Goal: Task Accomplishment & Management: Use online tool/utility

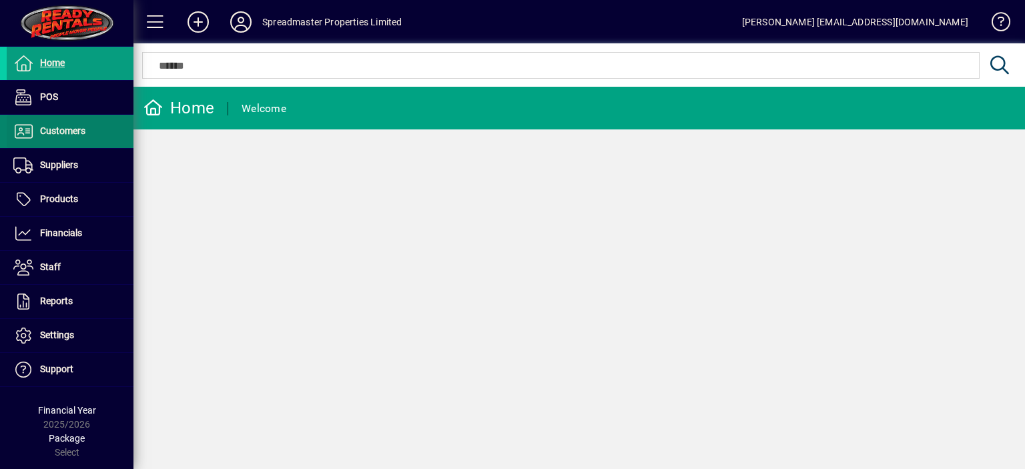
click at [77, 132] on span "Customers" at bounding box center [62, 130] width 45 height 11
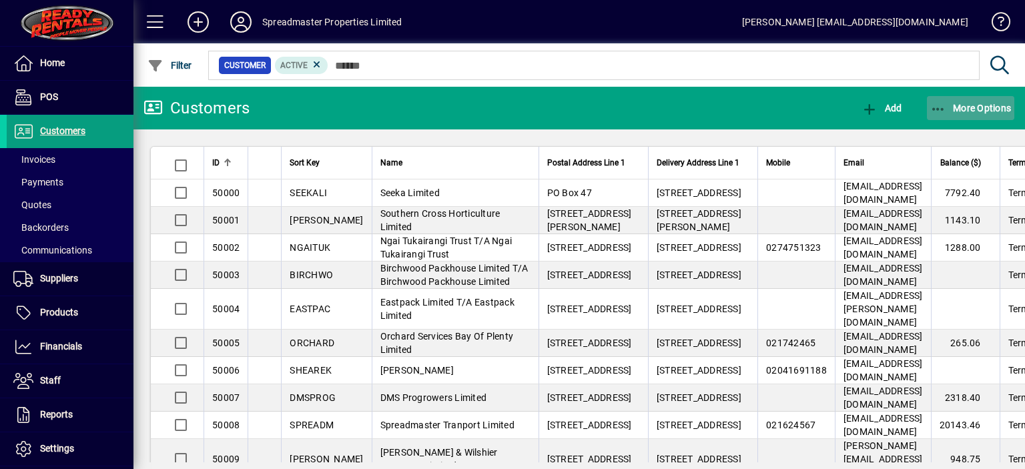
click at [964, 101] on span "button" at bounding box center [970, 108] width 88 height 32
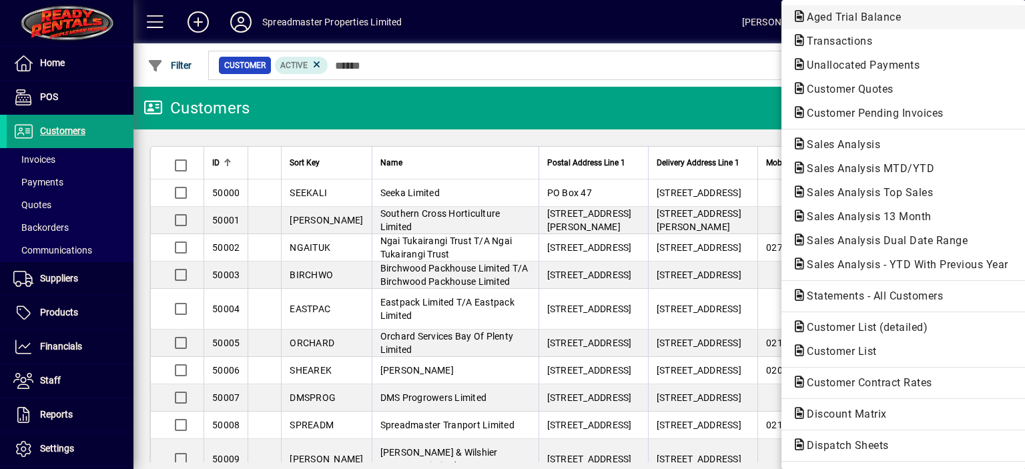
click at [828, 15] on span "Aged Trial Balance" at bounding box center [849, 17] width 115 height 13
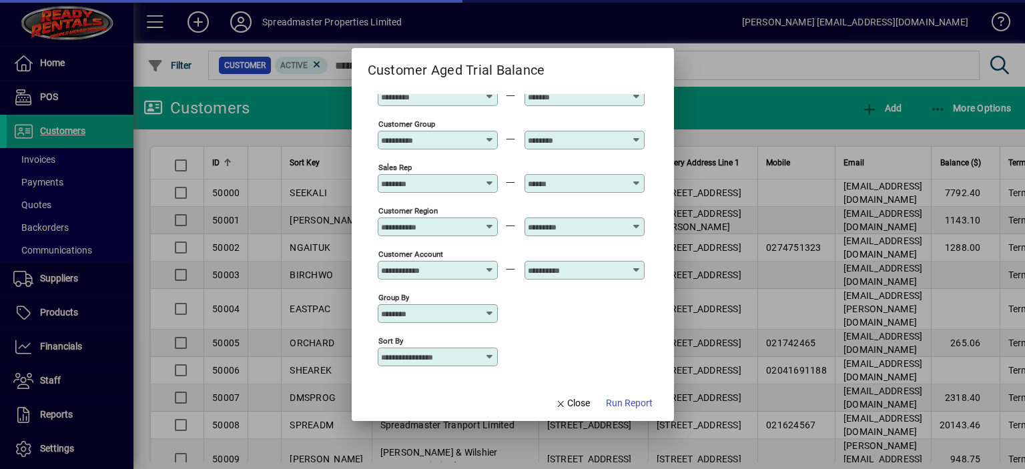
scroll to position [99, 0]
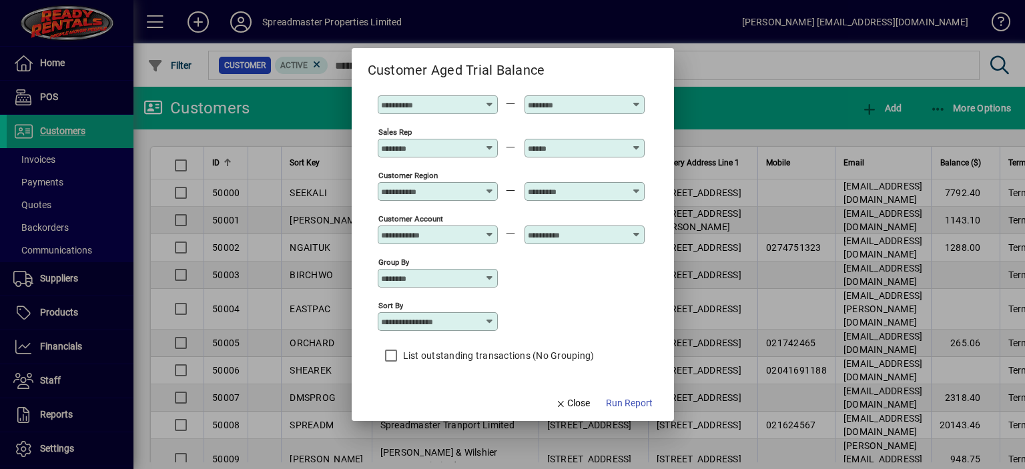
click at [491, 322] on icon at bounding box center [489, 321] width 11 height 11
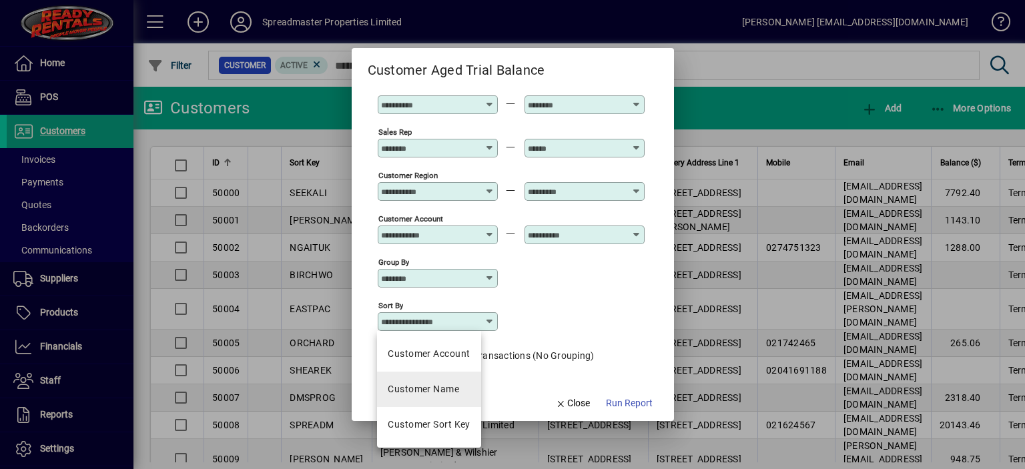
click at [438, 389] on div "Customer Name" at bounding box center [423, 389] width 71 height 14
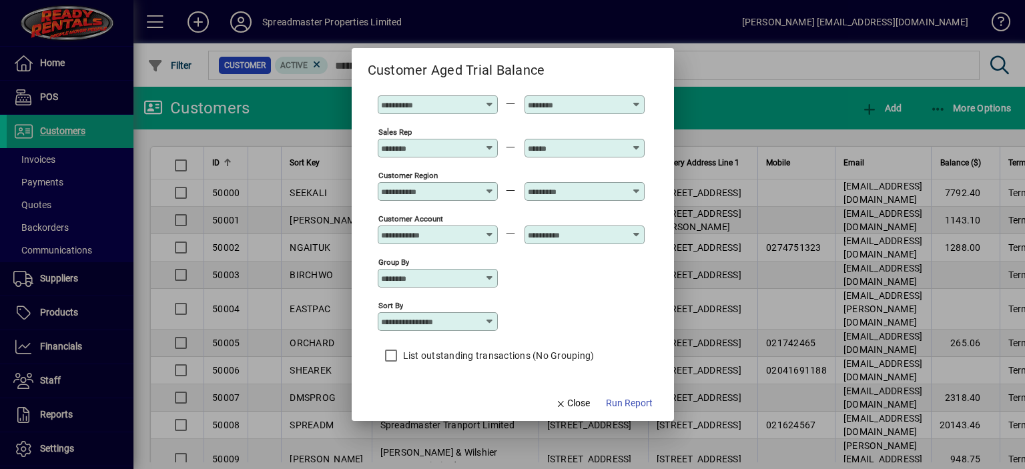
type input "**********"
click at [620, 404] on span "Run Report" at bounding box center [629, 403] width 47 height 14
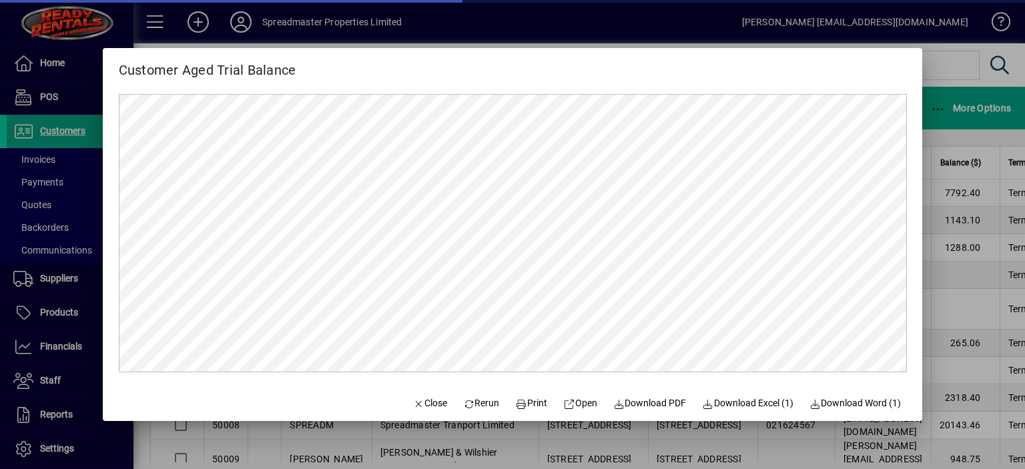
scroll to position [0, 0]
click at [424, 405] on span "Close" at bounding box center [429, 403] width 35 height 14
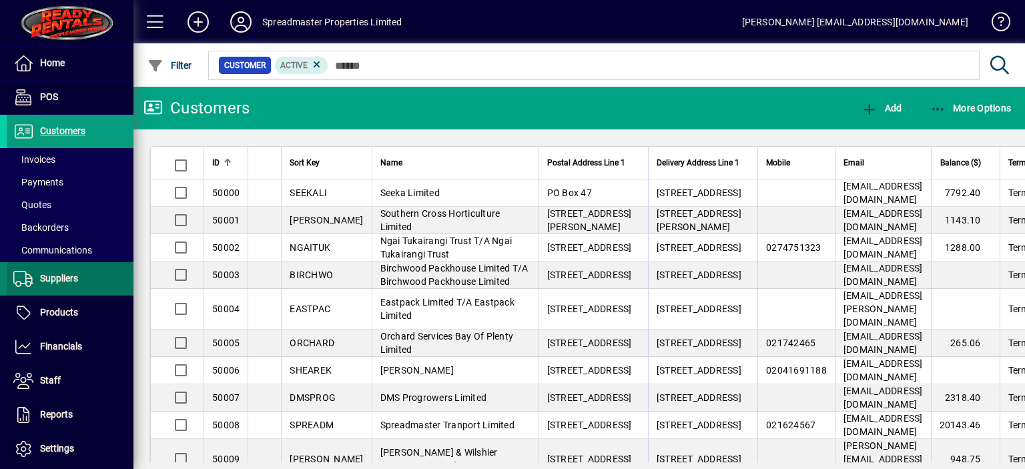
click at [72, 277] on span "Suppliers" at bounding box center [59, 278] width 38 height 11
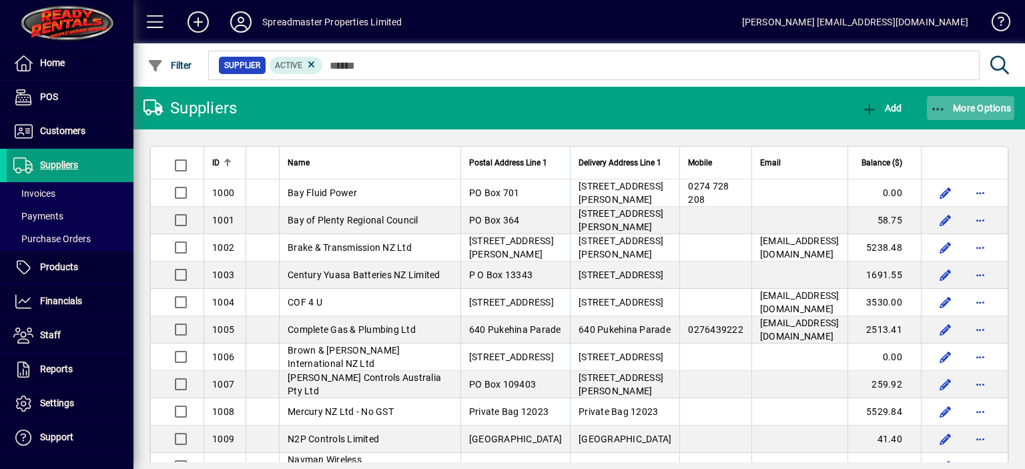
click at [937, 109] on icon "button" at bounding box center [938, 109] width 17 height 13
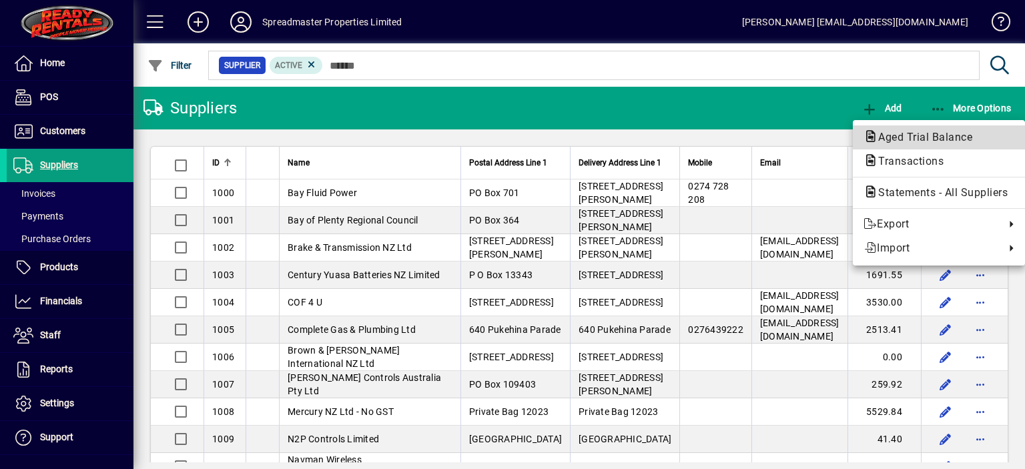
click at [899, 136] on span "Aged Trial Balance" at bounding box center [920, 137] width 115 height 13
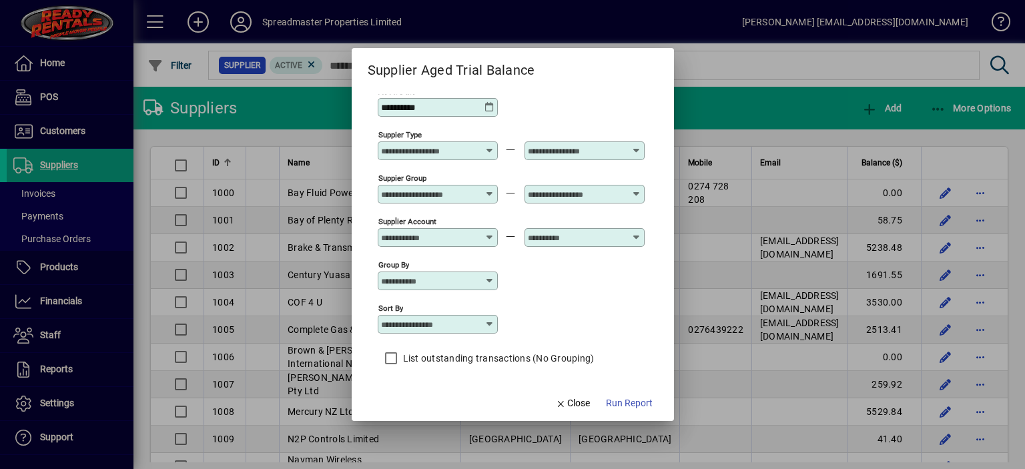
scroll to position [11, 0]
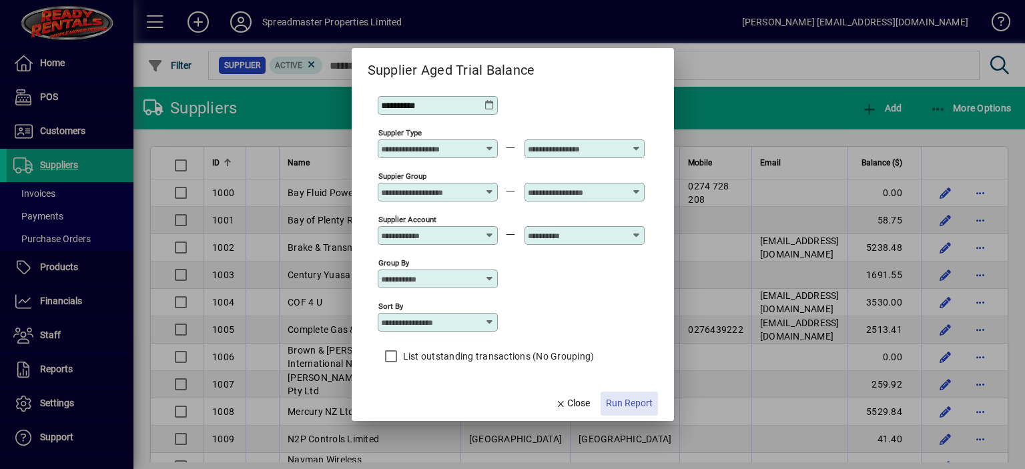
click at [614, 402] on span "Run Report" at bounding box center [629, 403] width 47 height 14
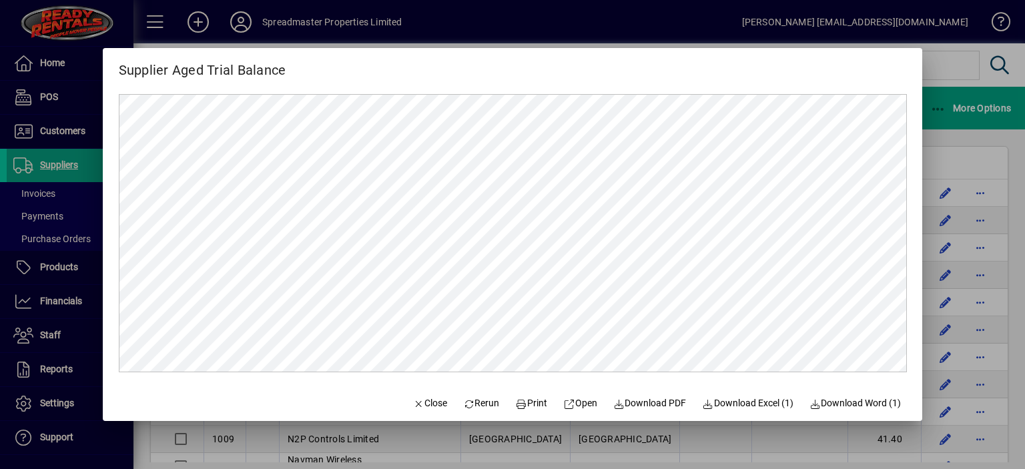
scroll to position [0, 0]
click at [430, 406] on span "Close" at bounding box center [429, 403] width 35 height 14
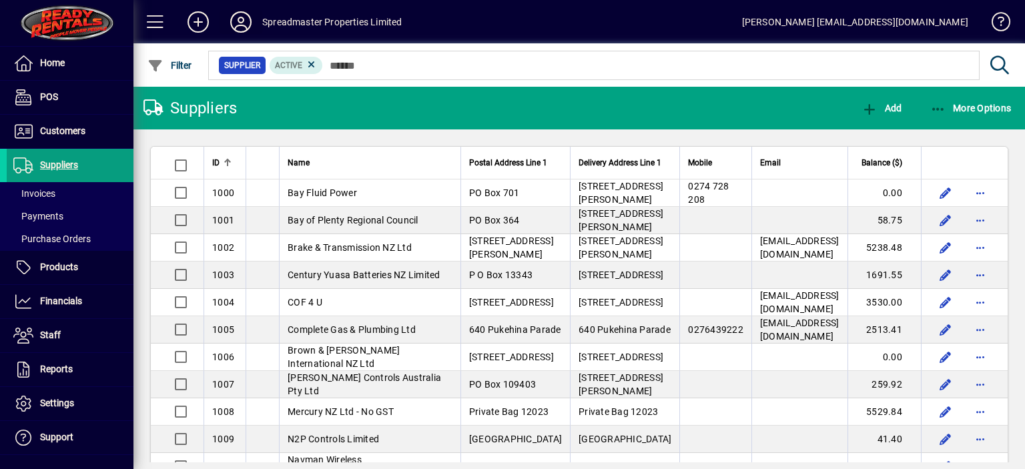
click at [241, 23] on icon at bounding box center [240, 21] width 27 height 21
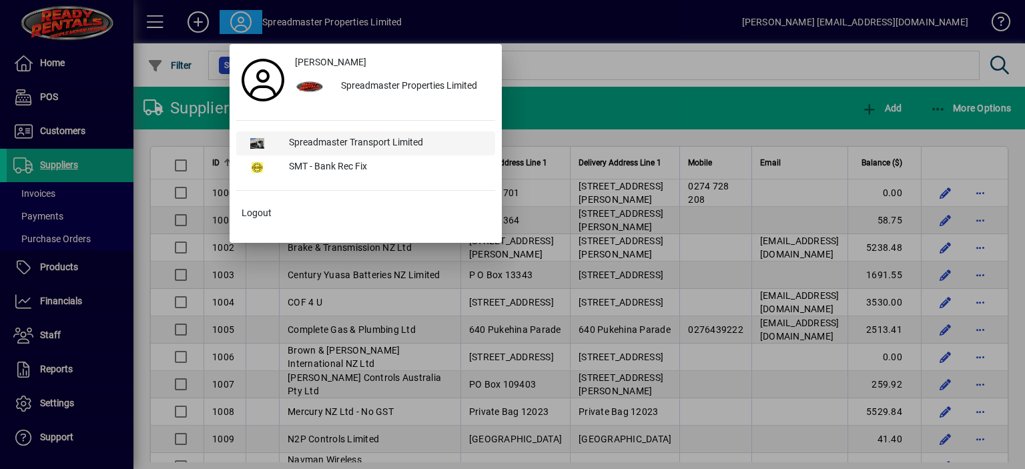
click at [379, 140] on div "Spreadmaster Transport Limited" at bounding box center [386, 143] width 217 height 24
